Goal: Information Seeking & Learning: Learn about a topic

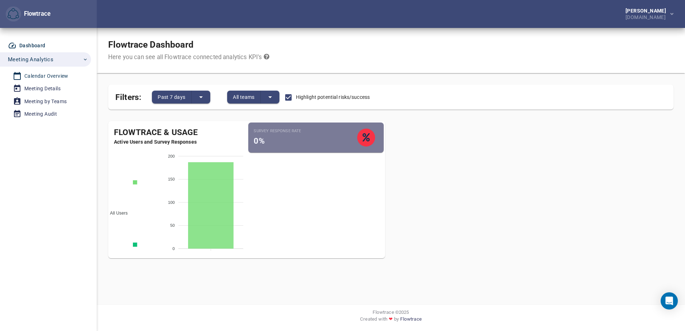
click at [33, 73] on div "Calendar Overview" at bounding box center [46, 76] width 44 height 9
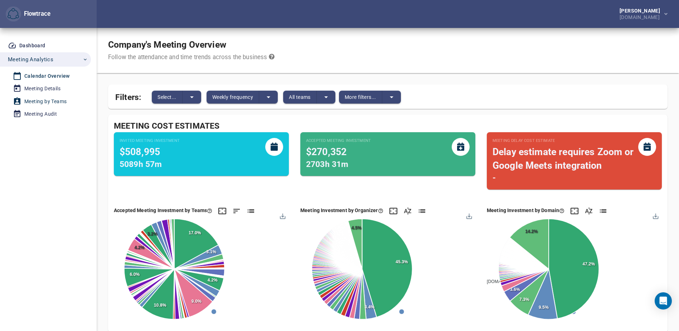
click at [48, 101] on div "Meeting by Teams" at bounding box center [45, 101] width 42 height 9
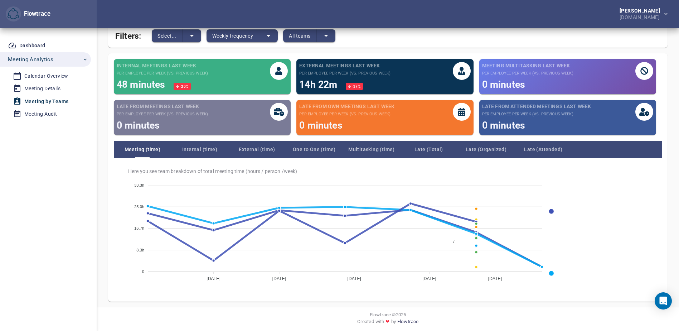
scroll to position [64, 0]
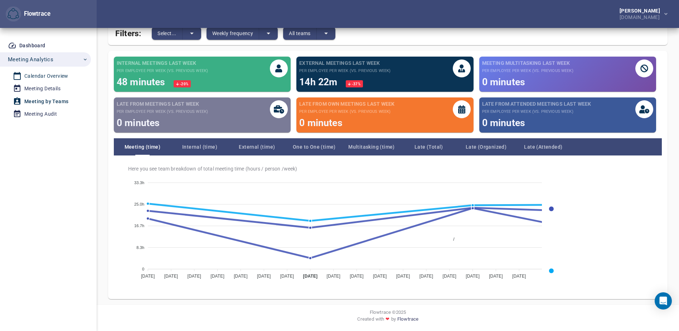
click at [52, 76] on div "Calendar Overview" at bounding box center [46, 76] width 44 height 9
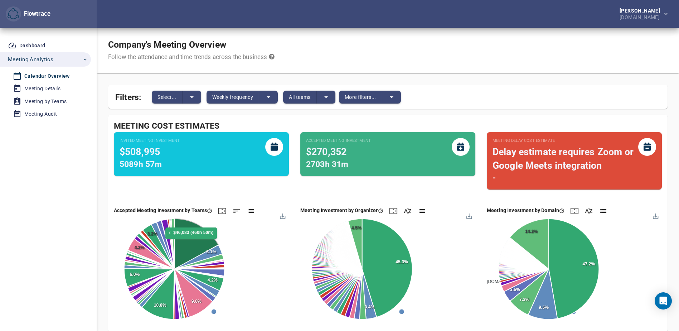
click at [192, 242] on icon at bounding box center [196, 244] width 44 height 50
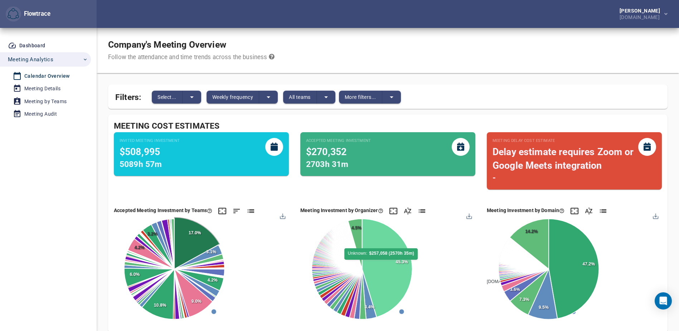
click at [382, 263] on icon at bounding box center [387, 268] width 50 height 98
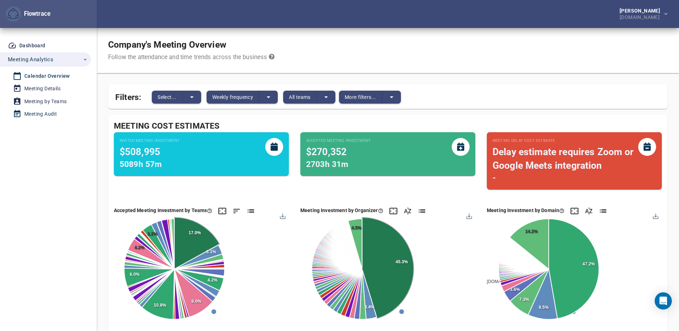
click at [39, 115] on div "Meeting Audit" at bounding box center [40, 114] width 33 height 9
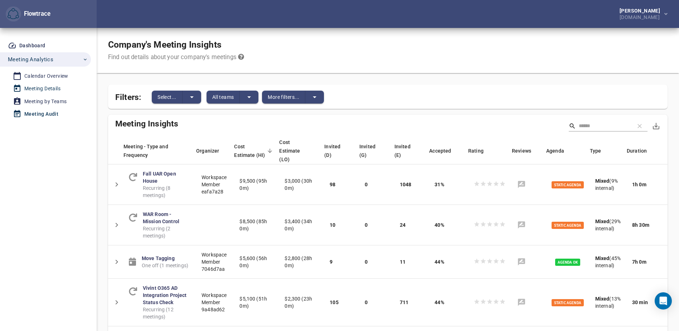
click at [38, 88] on div "Meeting Details" at bounding box center [42, 88] width 36 height 9
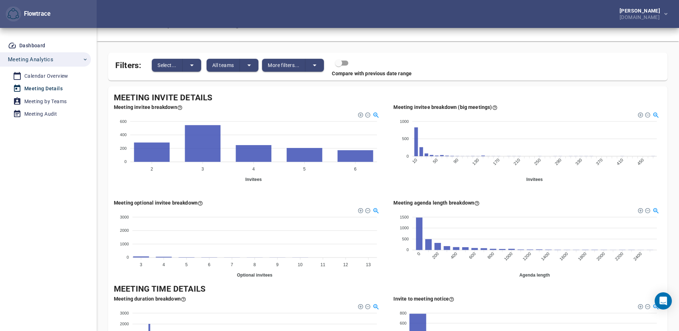
scroll to position [19, 0]
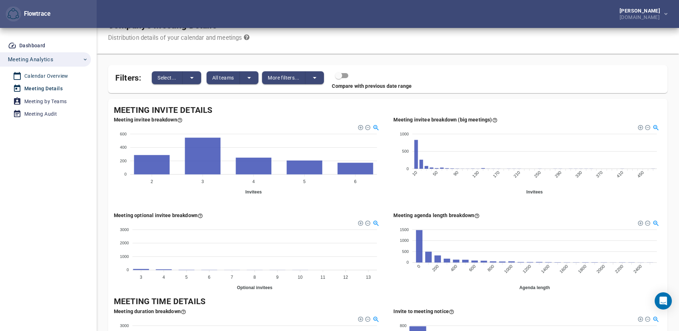
click at [43, 76] on div "Calendar Overview" at bounding box center [46, 76] width 44 height 9
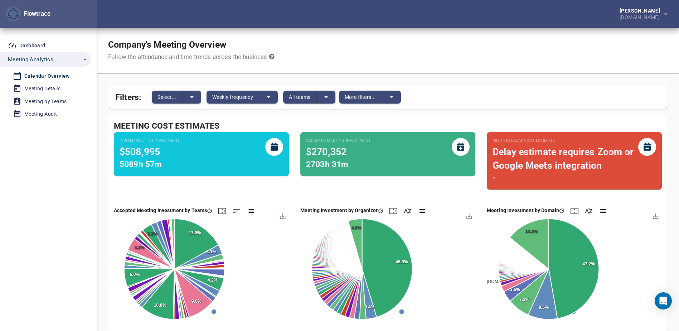
click at [87, 58] on icon "button" at bounding box center [85, 60] width 6 height 6
